Goal: Browse casually

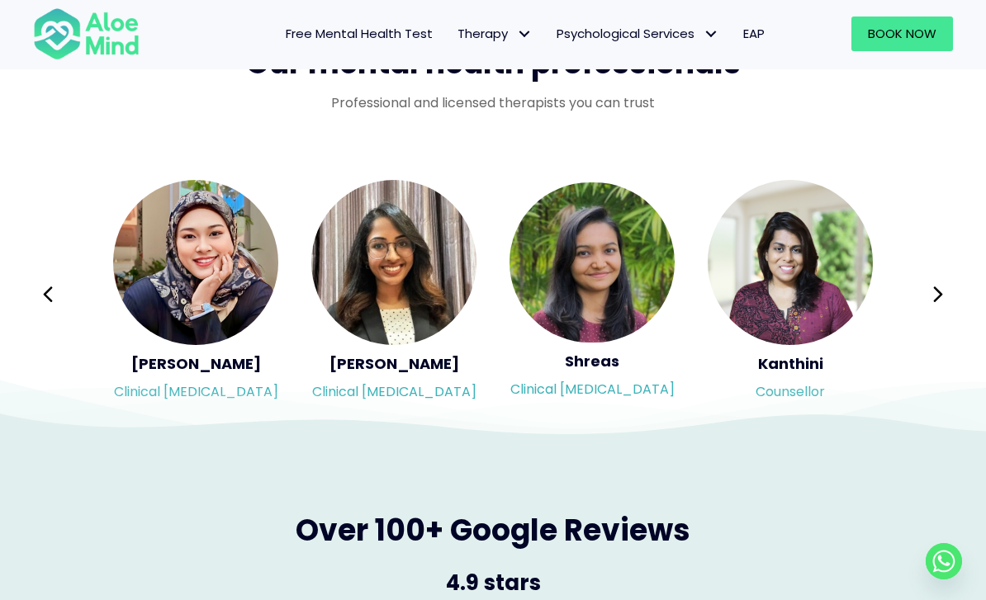
scroll to position [2683, 0]
click at [903, 294] on div "Syndy Clinical [MEDICAL_DATA] Diveena Clinical [MEDICAL_DATA] Elynna Counsellor…" at bounding box center [493, 295] width 920 height 233
click at [928, 302] on button "Next" at bounding box center [938, 296] width 40 height 40
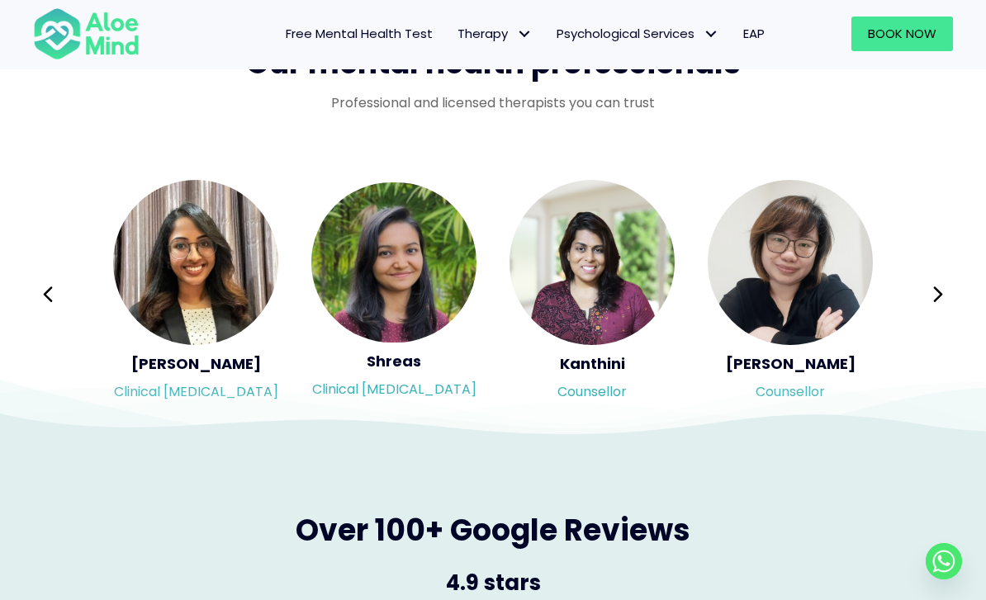
click at [946, 297] on button "Next" at bounding box center [938, 295] width 40 height 40
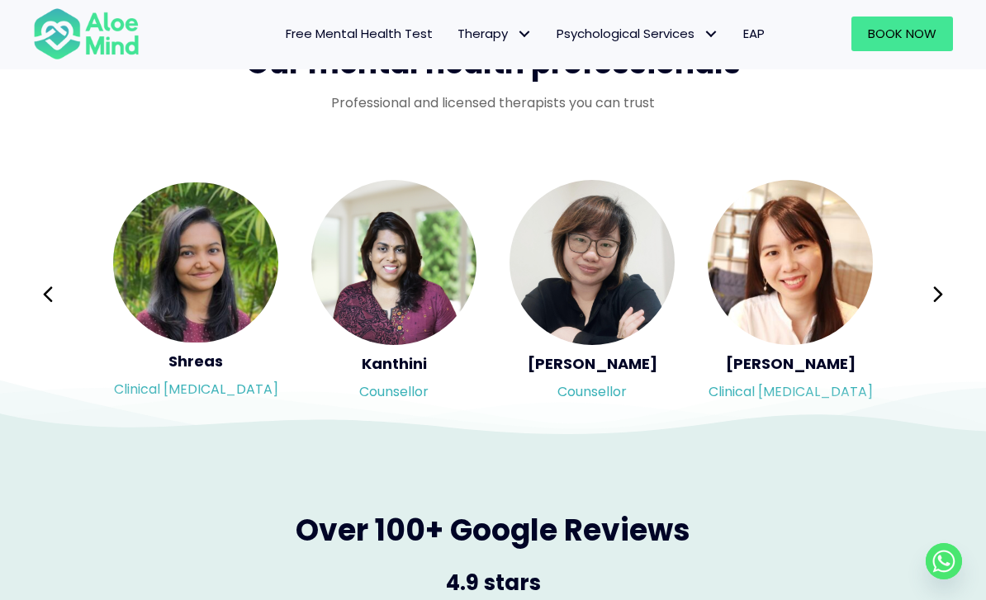
click at [941, 301] on icon at bounding box center [938, 294] width 12 height 31
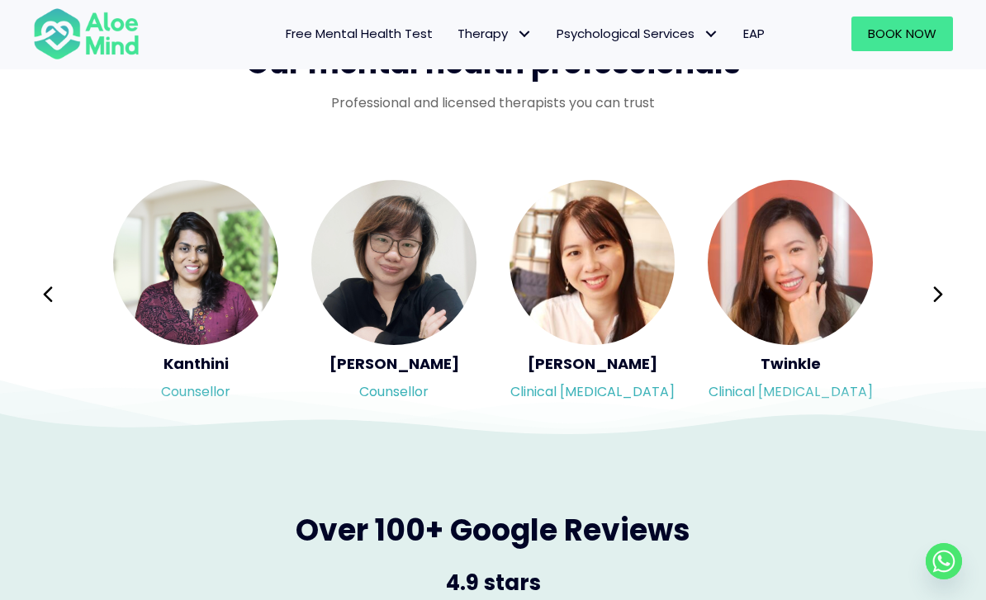
click at [946, 296] on button "Next" at bounding box center [938, 295] width 40 height 40
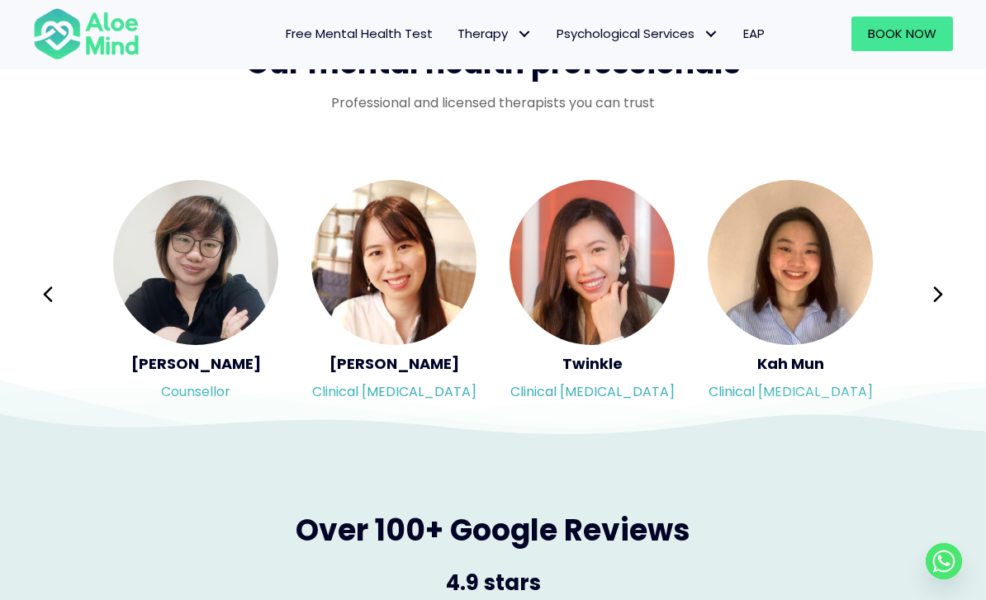
click at [946, 300] on button "Next" at bounding box center [938, 295] width 40 height 40
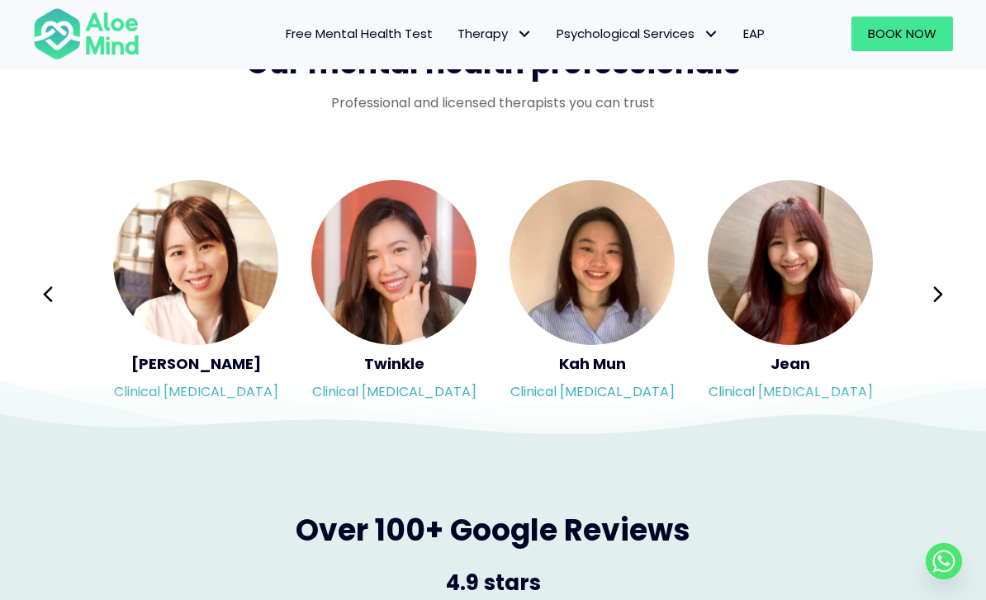
click at [950, 298] on button "Next" at bounding box center [938, 295] width 40 height 40
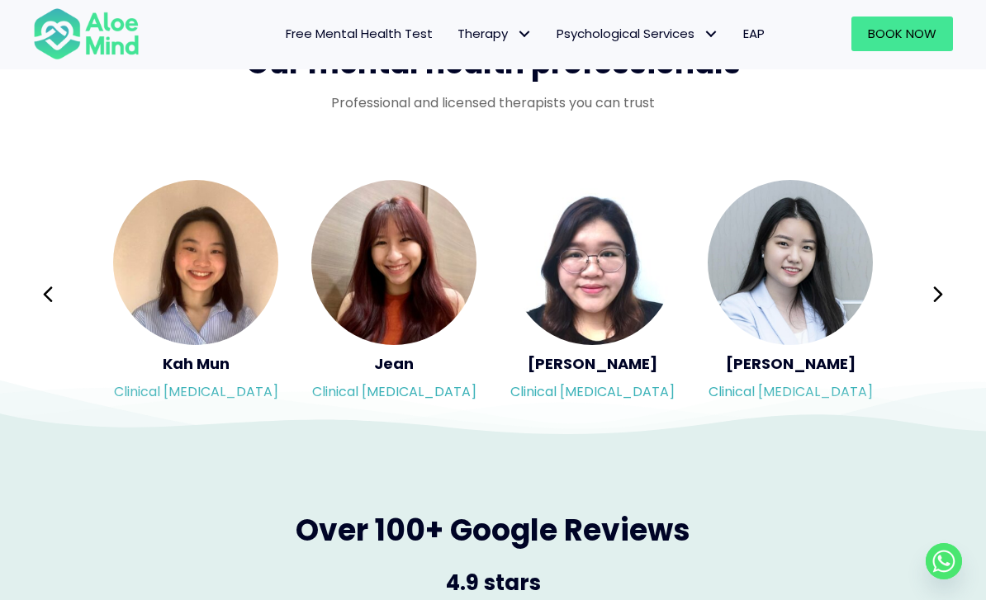
click at [933, 297] on icon at bounding box center [938, 294] width 12 height 31
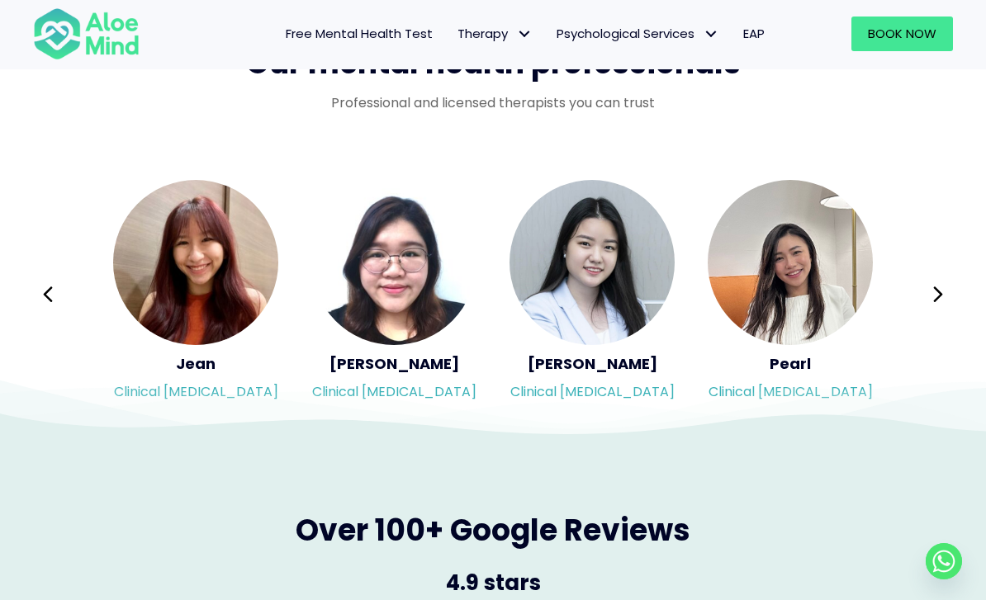
click at [936, 295] on icon at bounding box center [937, 295] width 9 height 16
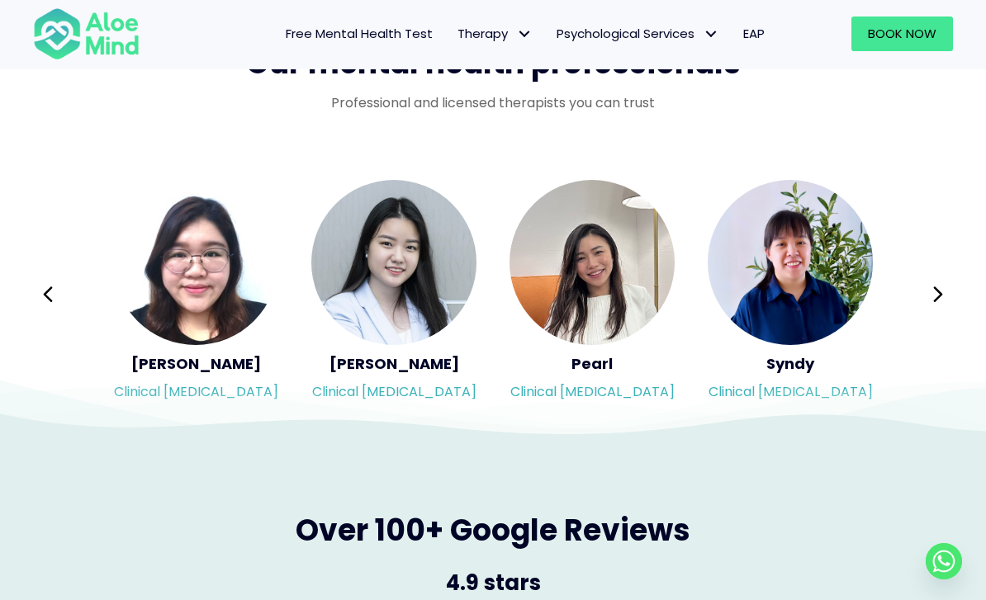
click at [938, 296] on icon at bounding box center [938, 294] width 12 height 31
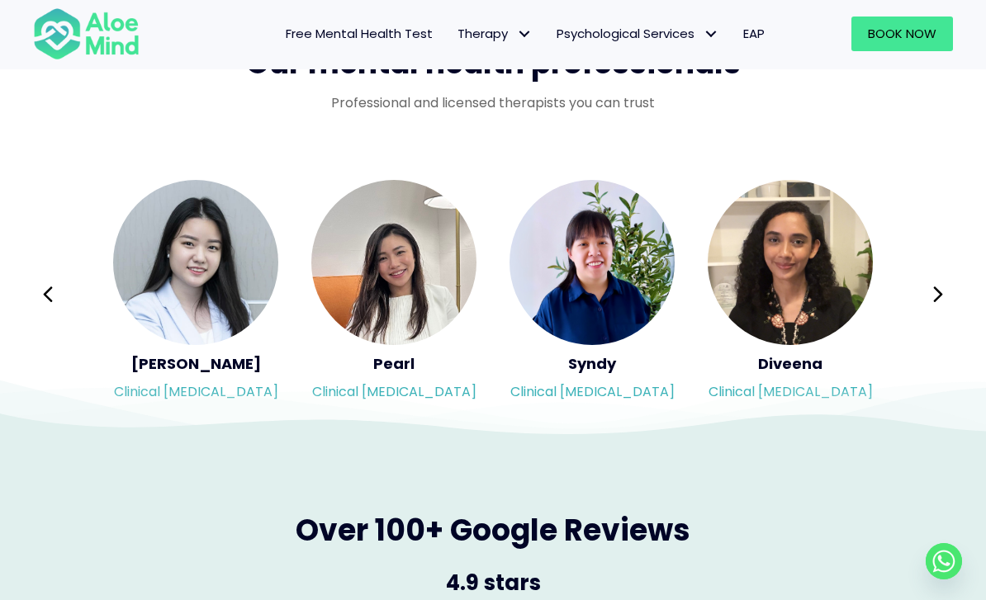
click at [940, 298] on icon at bounding box center [938, 294] width 12 height 31
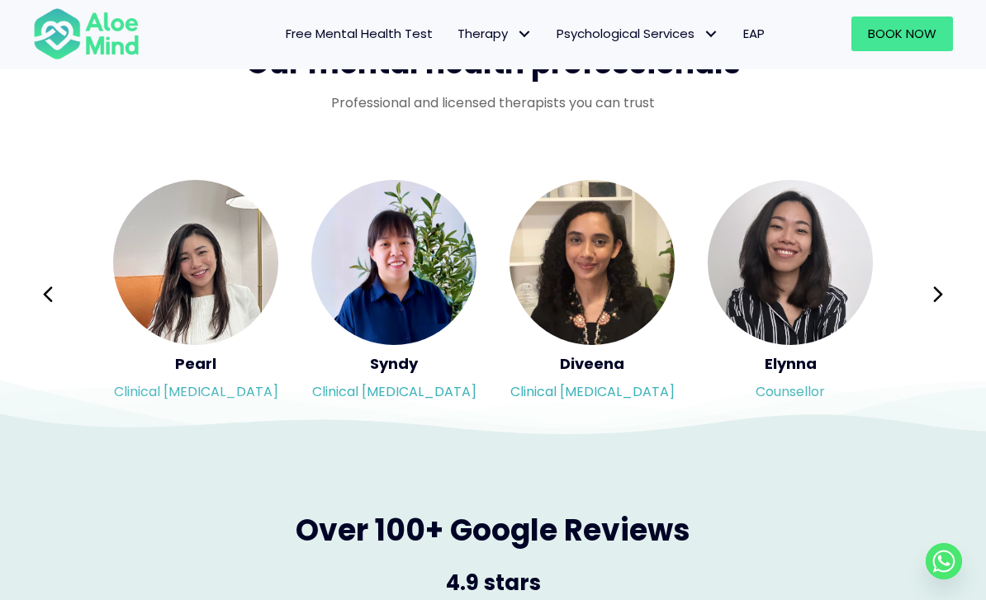
click at [936, 301] on icon at bounding box center [938, 294] width 12 height 31
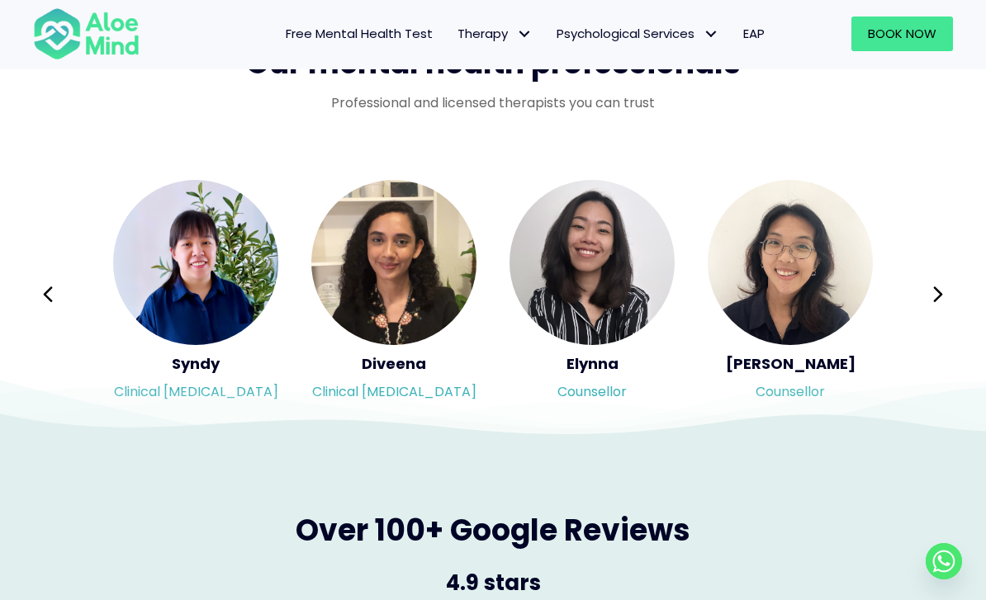
click at [941, 301] on icon at bounding box center [938, 294] width 12 height 31
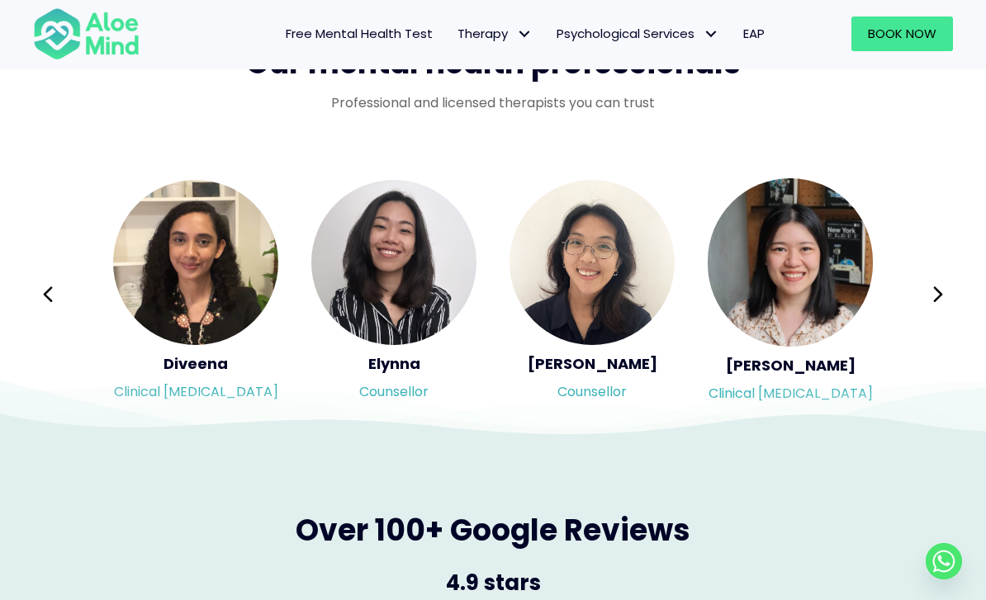
click at [940, 303] on icon at bounding box center [938, 294] width 12 height 31
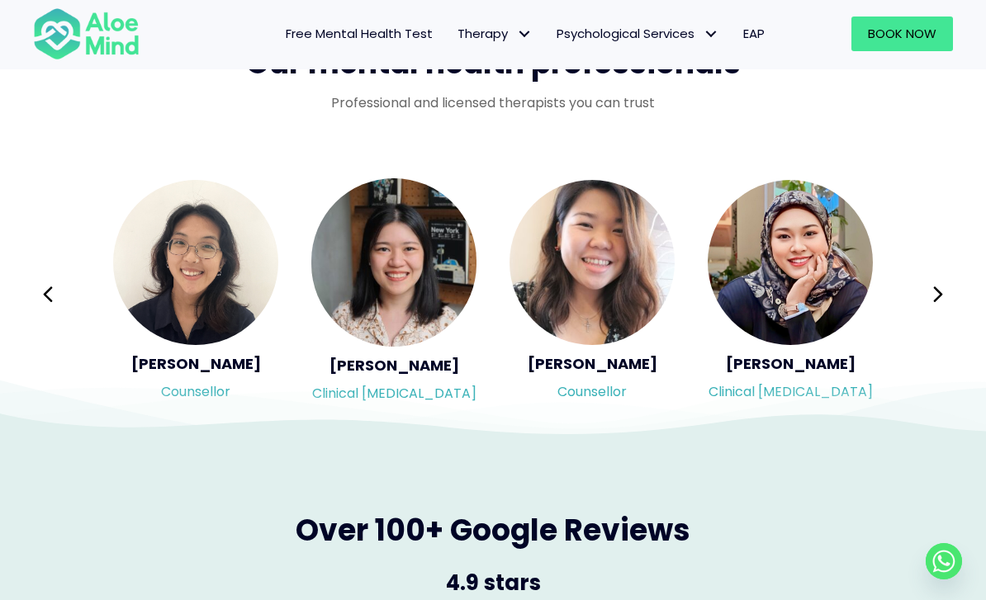
click at [938, 296] on icon at bounding box center [937, 295] width 9 height 16
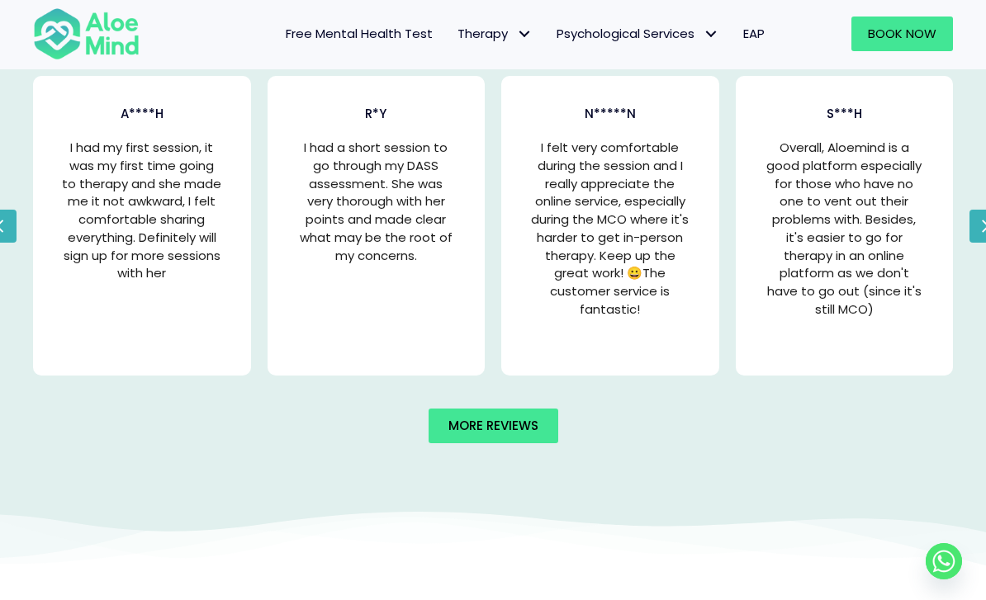
scroll to position [3302, 0]
